Goal: Information Seeking & Learning: Learn about a topic

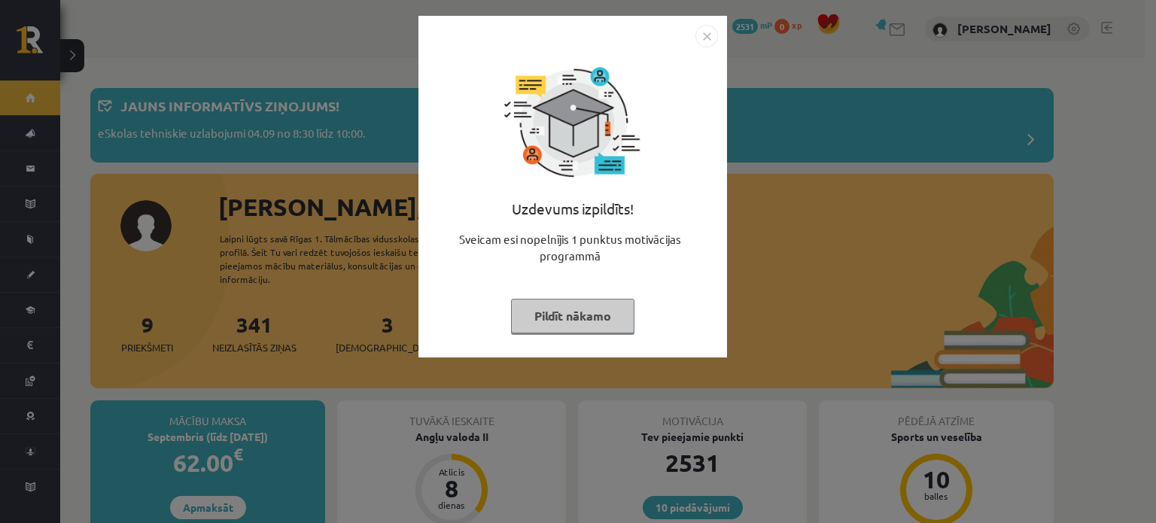
click at [702, 29] on img "Close" at bounding box center [706, 36] width 23 height 23
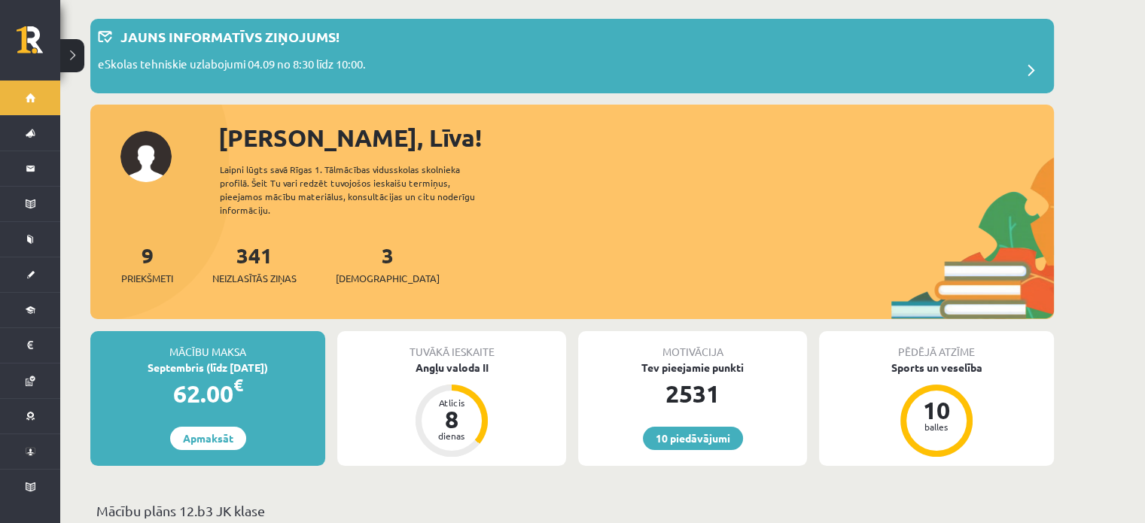
scroll to position [78, 0]
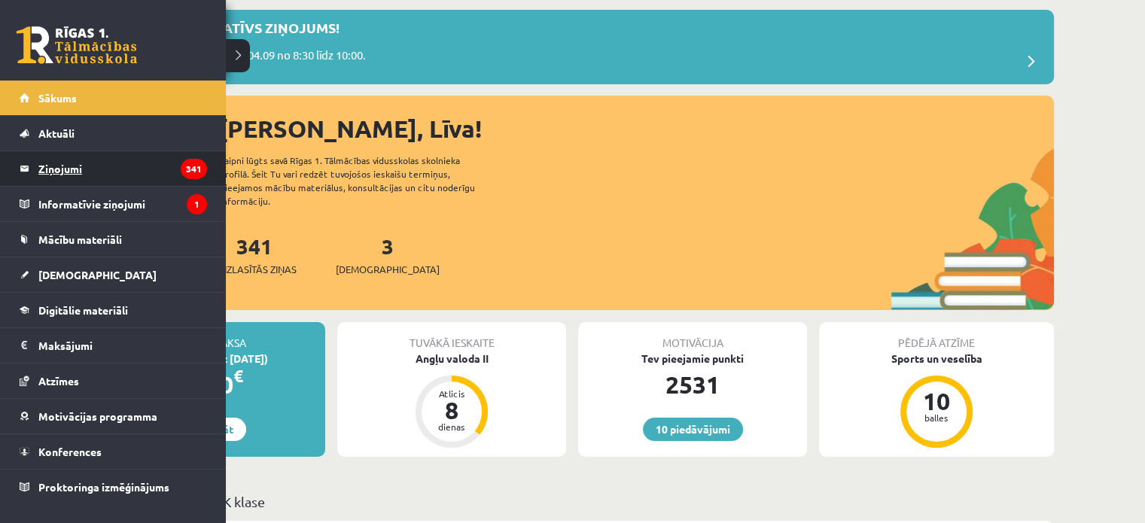
click at [38, 181] on legend "Ziņojumi 341" at bounding box center [122, 168] width 169 height 35
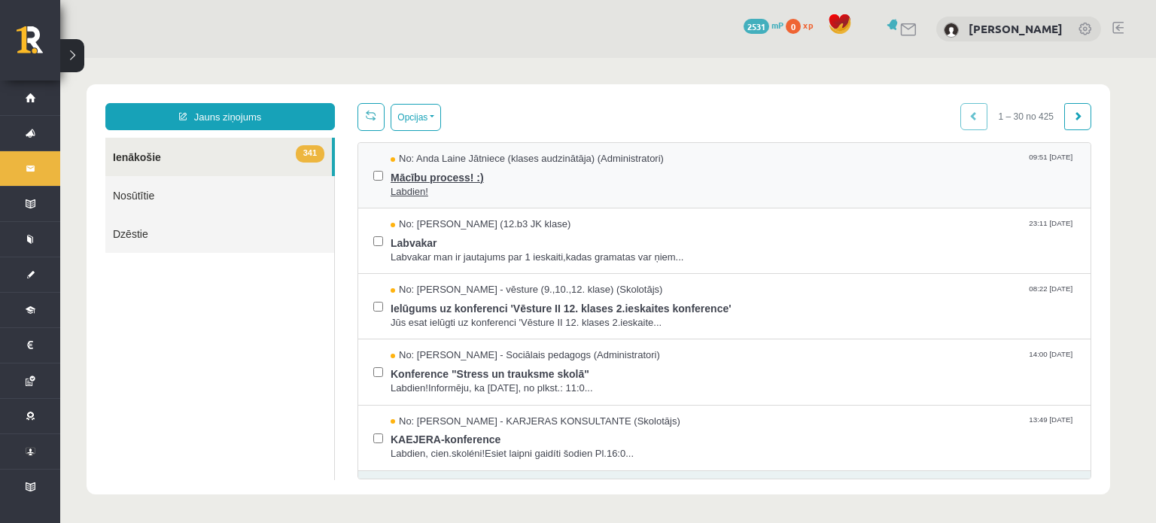
click at [583, 185] on span "Labdien!" at bounding box center [733, 192] width 685 height 14
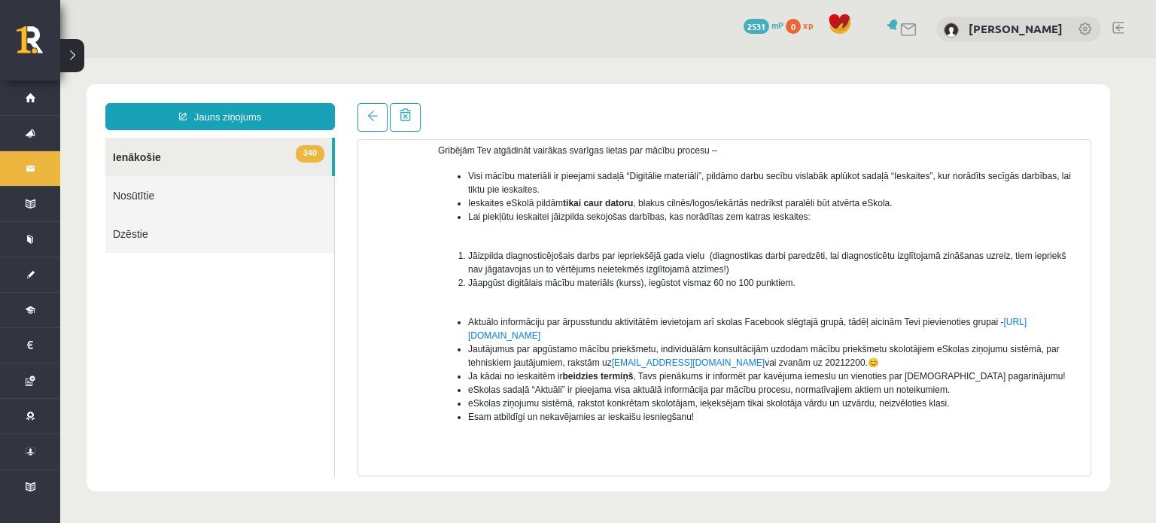
scroll to position [158, 0]
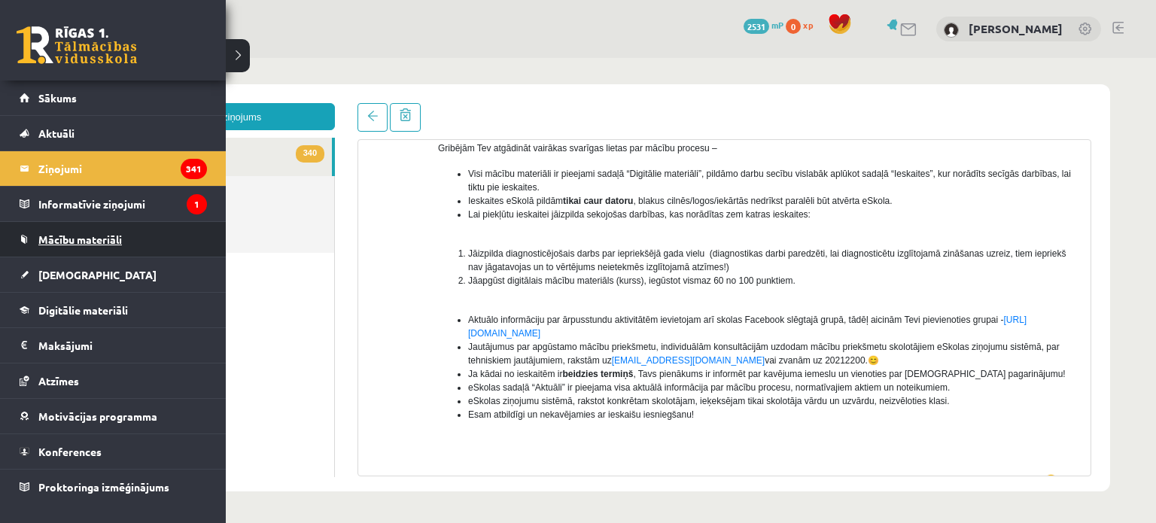
click at [39, 235] on span "Mācību materiāli" at bounding box center [80, 240] width 84 height 14
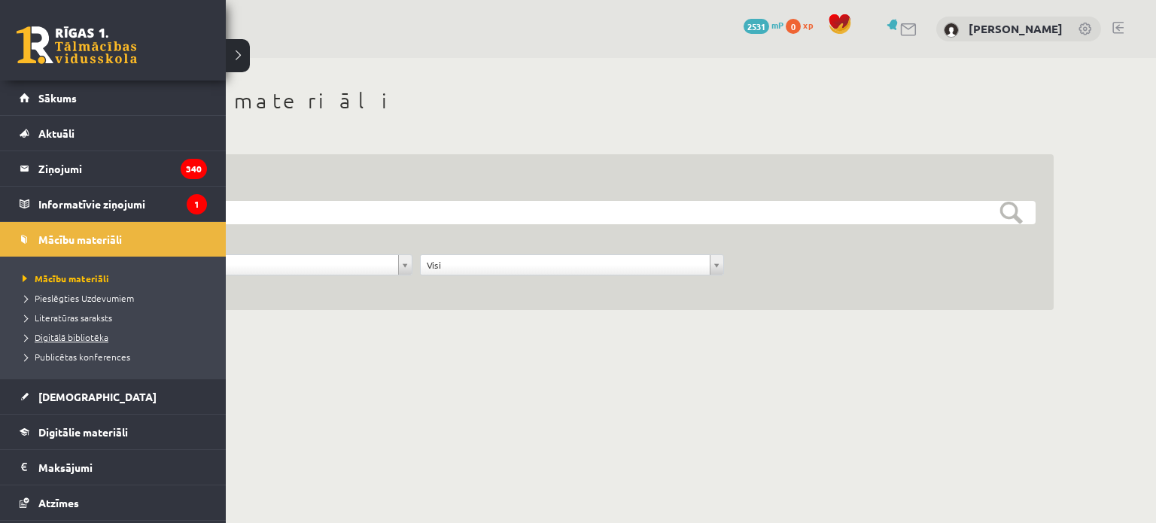
click at [45, 332] on span "Digitālā bibliotēka" at bounding box center [64, 337] width 90 height 12
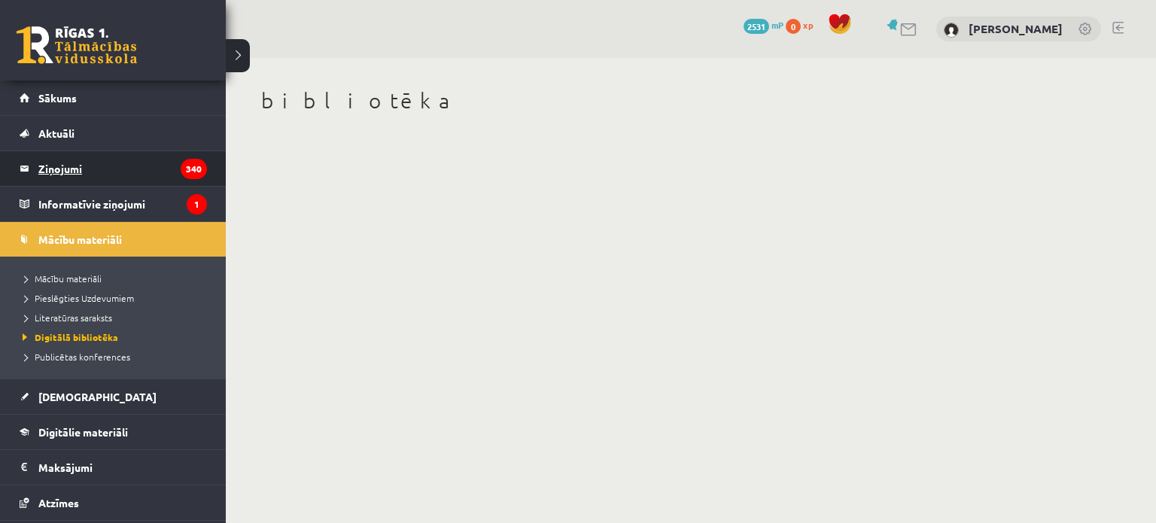
click at [71, 163] on legend "Ziņojumi 340" at bounding box center [122, 168] width 169 height 35
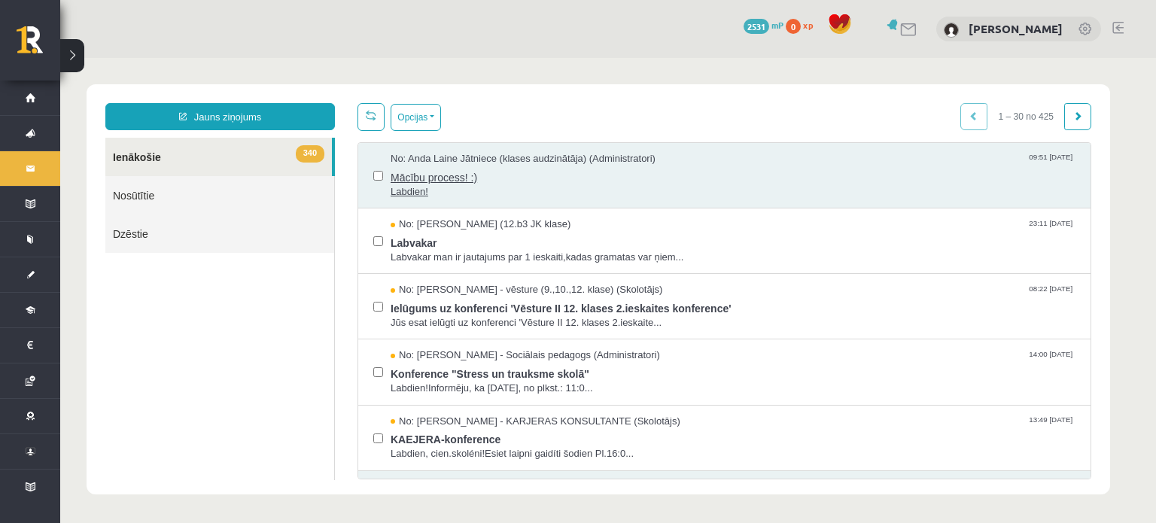
click at [498, 177] on span "Mācību process! :)" at bounding box center [733, 175] width 685 height 19
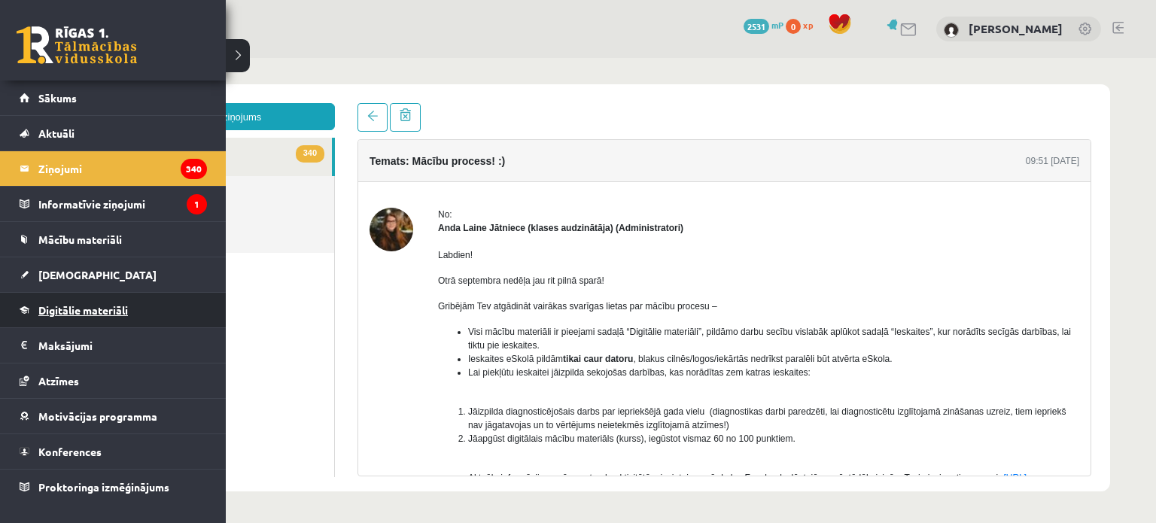
click at [64, 302] on link "Digitālie materiāli" at bounding box center [113, 310] width 187 height 35
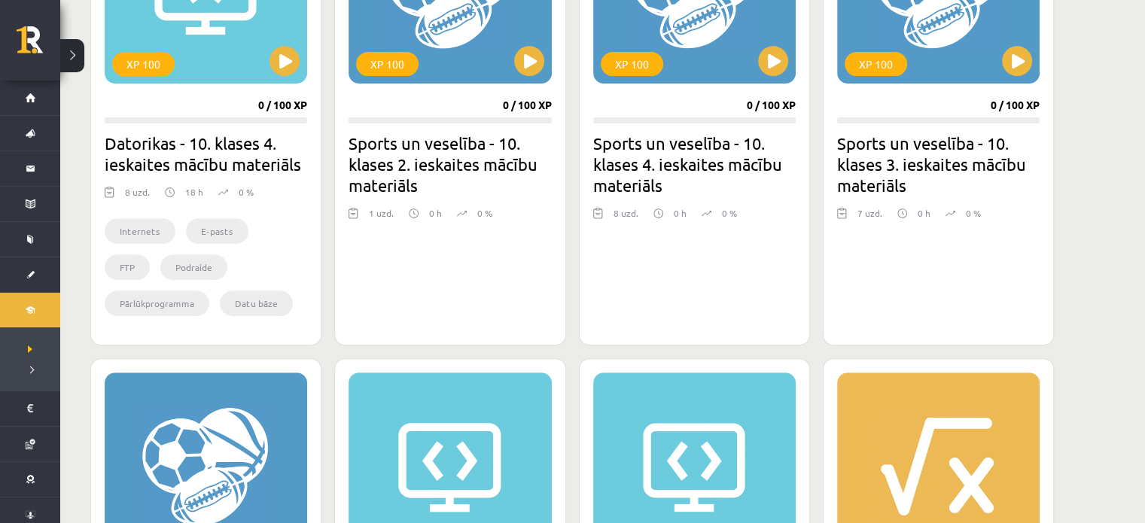
scroll to position [590, 0]
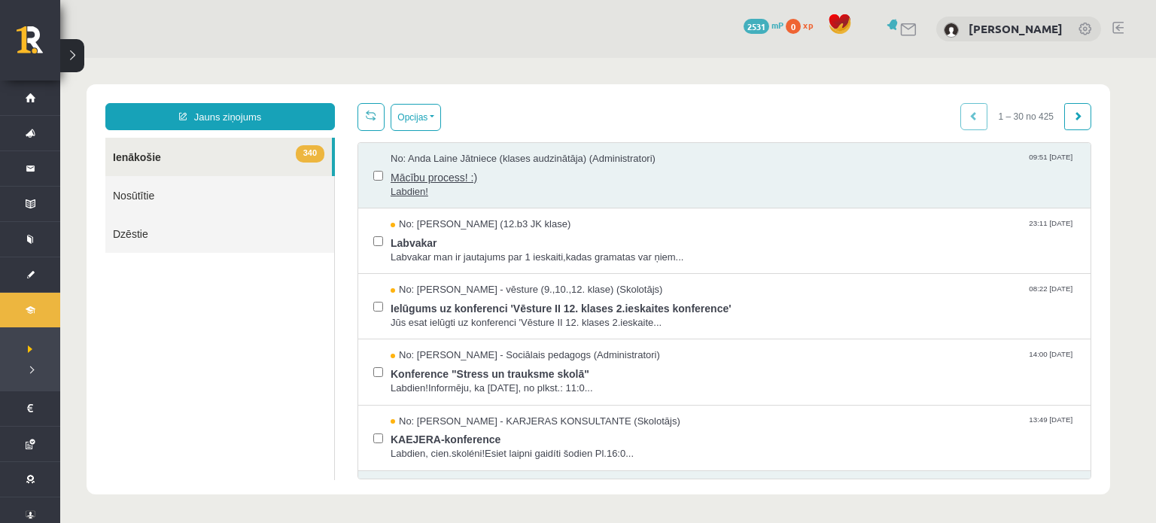
click at [565, 185] on span "Labdien!" at bounding box center [733, 192] width 685 height 14
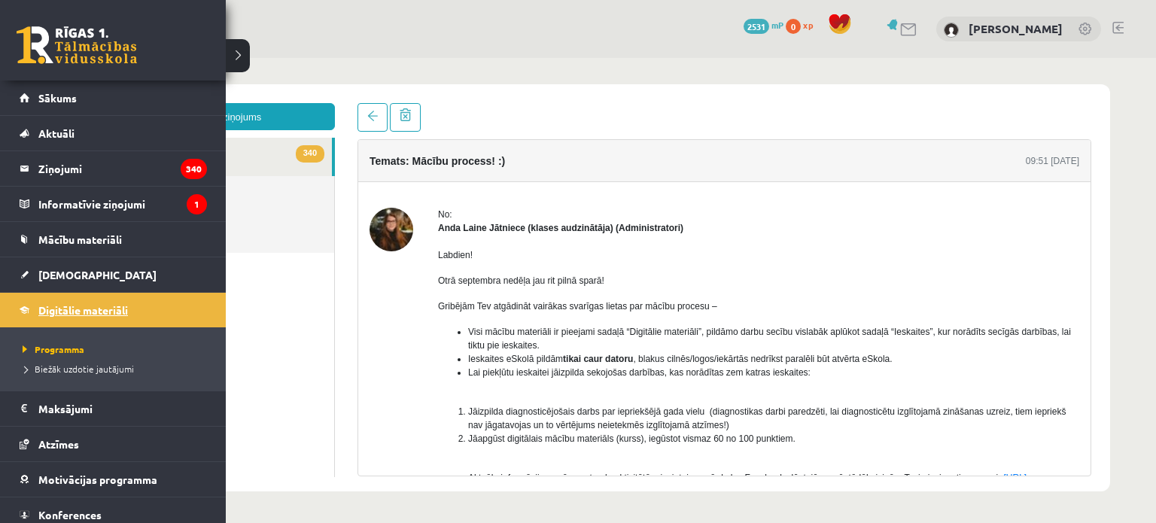
click at [67, 306] on span "Digitālie materiāli" at bounding box center [83, 310] width 90 height 14
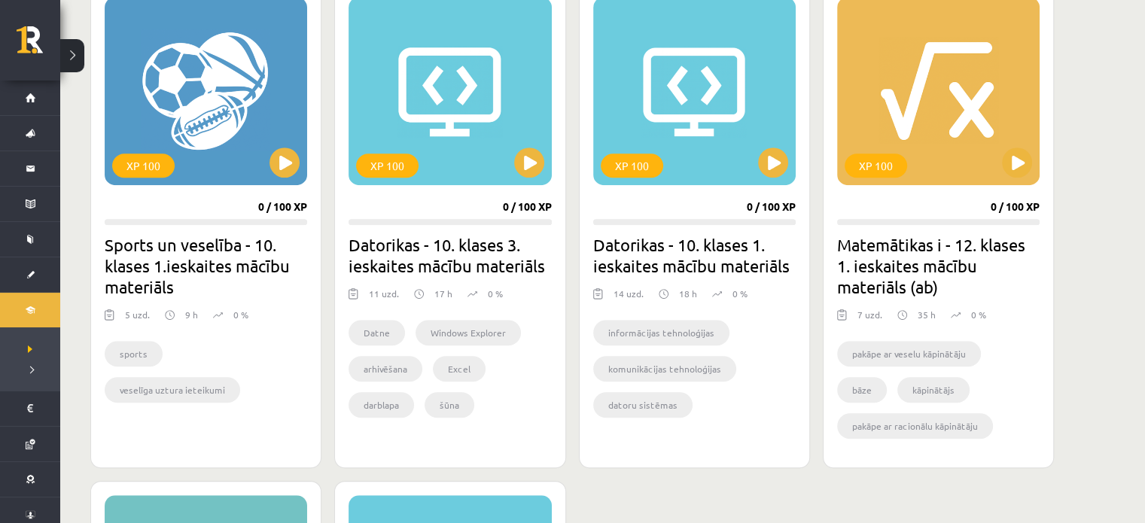
scroll to position [909, 0]
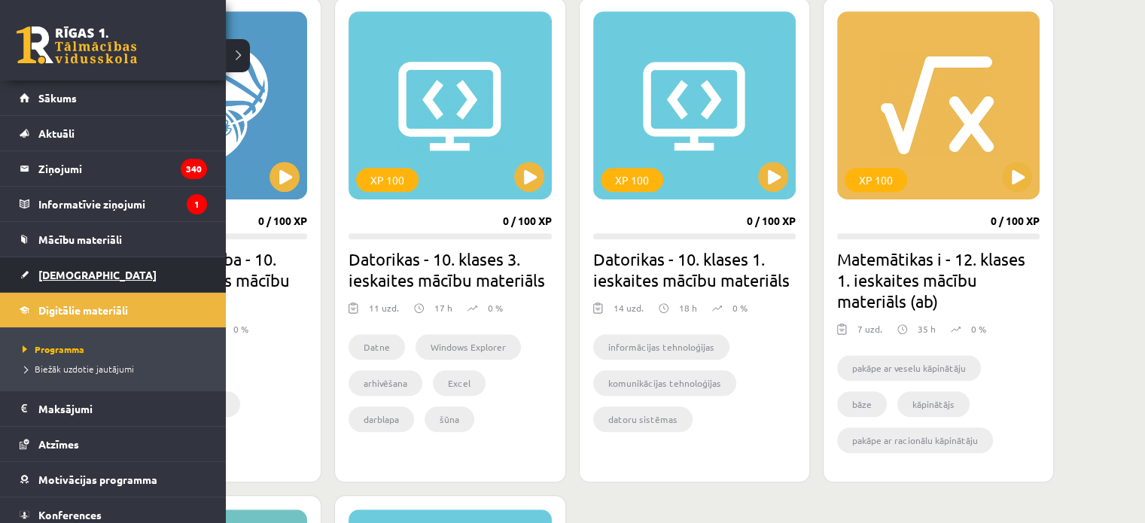
click at [68, 274] on span "[DEMOGRAPHIC_DATA]" at bounding box center [97, 275] width 118 height 14
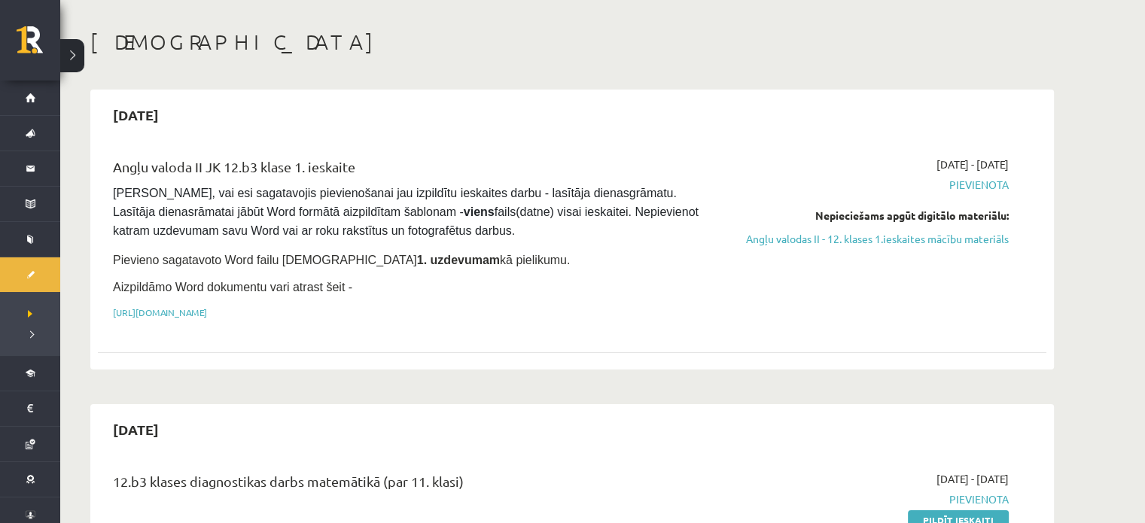
scroll to position [3, 0]
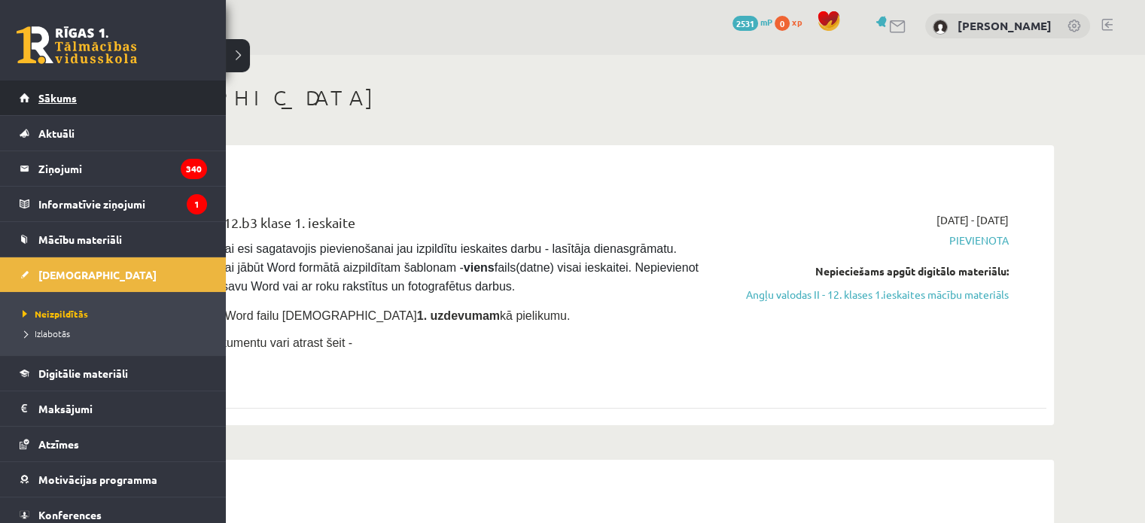
click at [99, 93] on link "Sākums" at bounding box center [113, 98] width 187 height 35
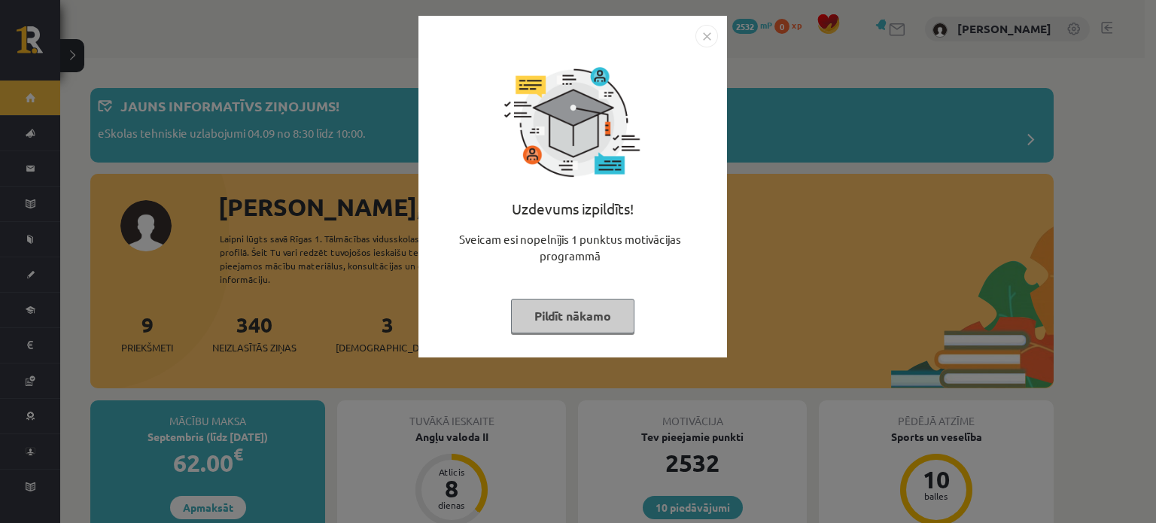
click at [708, 32] on img "Close" at bounding box center [706, 36] width 23 height 23
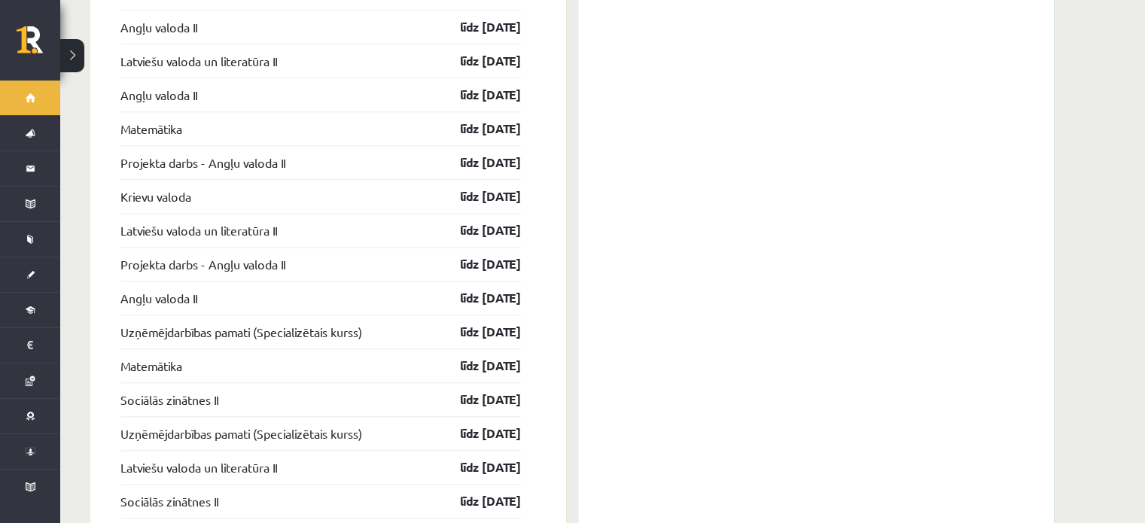
scroll to position [1907, 0]
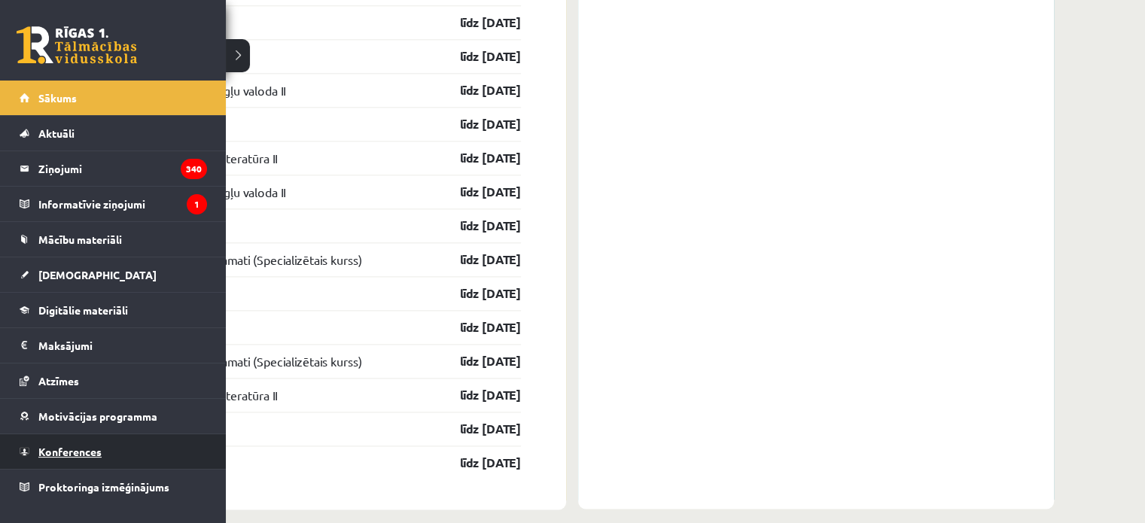
click at [80, 446] on span "Konferences" at bounding box center [69, 452] width 63 height 14
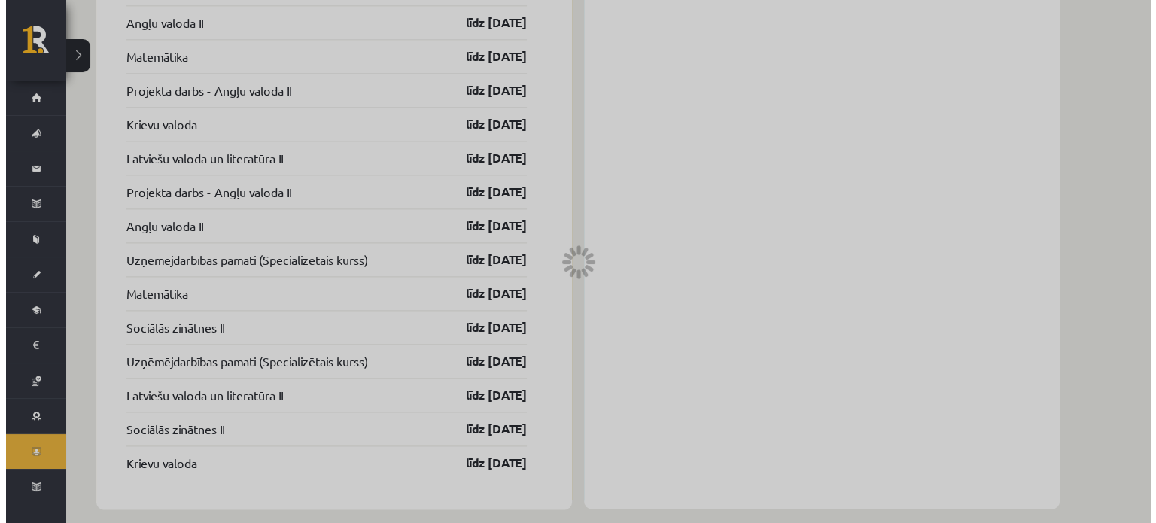
scroll to position [195, 0]
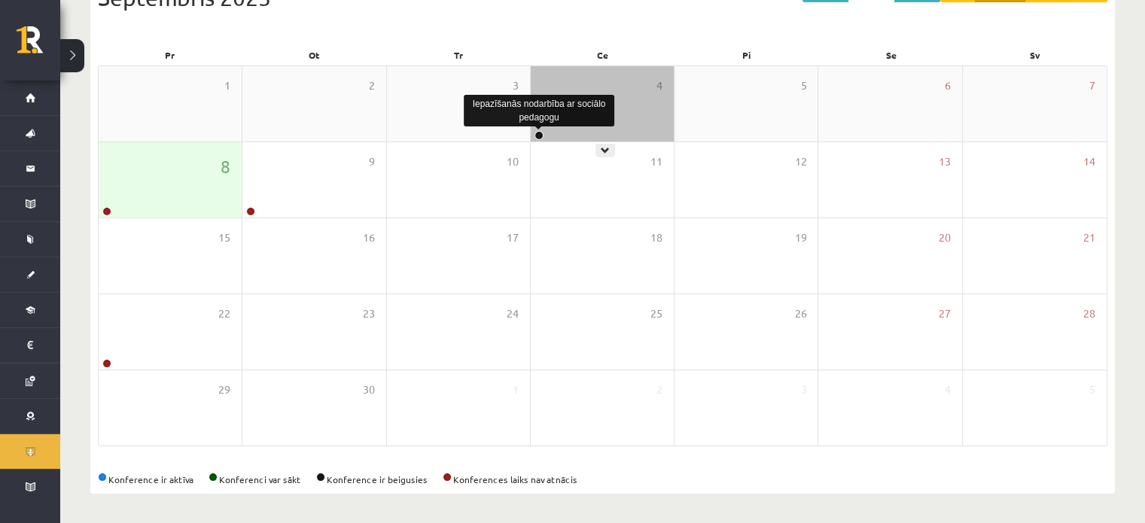
click at [538, 133] on link at bounding box center [538, 135] width 9 height 9
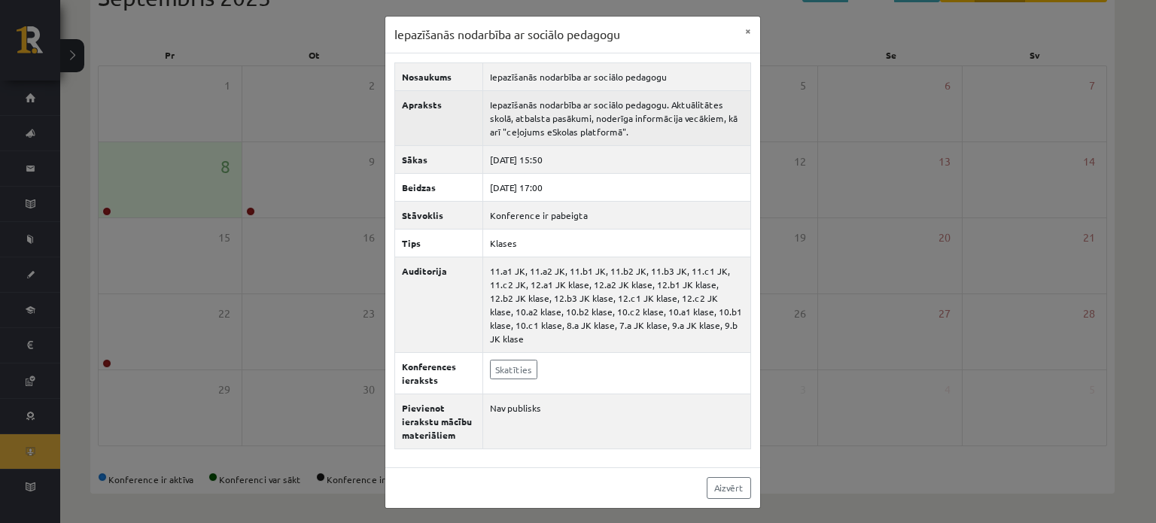
click at [621, 123] on td "Iepazīšanās nodarbība ar sociālo pedagogu. Aktuālitātes skolā, atbalsta pasākum…" at bounding box center [616, 117] width 268 height 55
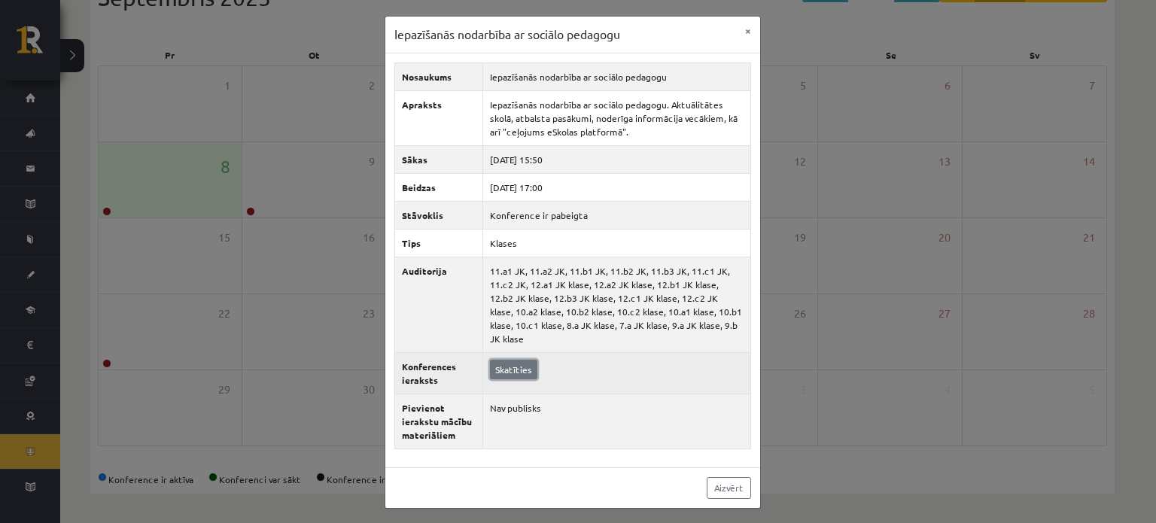
click at [502, 360] on link "Skatīties" at bounding box center [513, 370] width 47 height 20
